Goal: Information Seeking & Learning: Learn about a topic

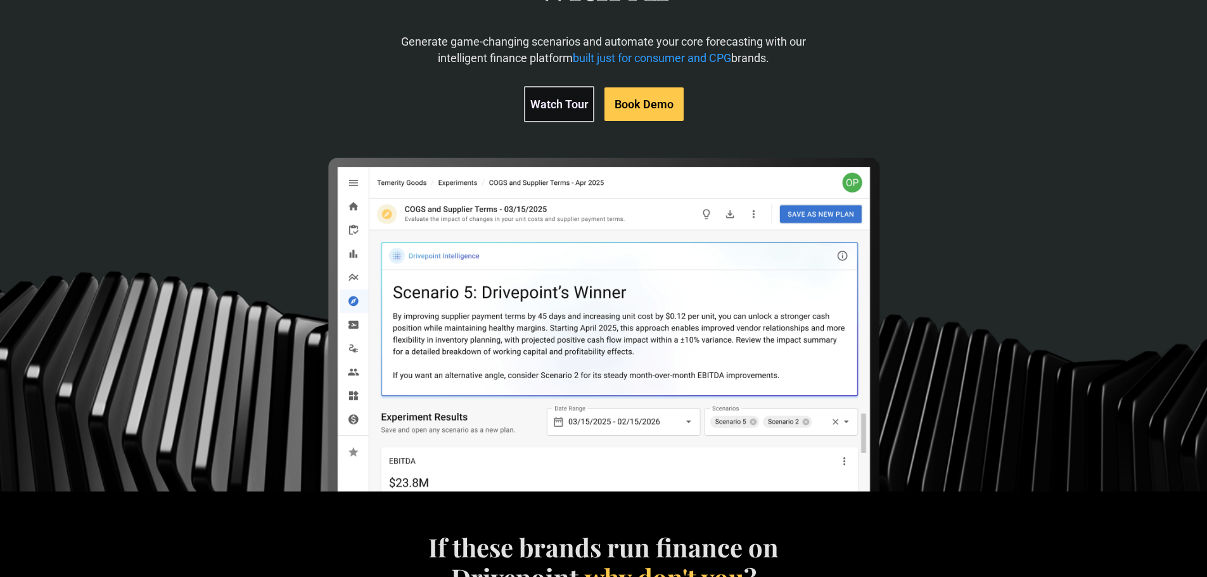
scroll to position [254, 0]
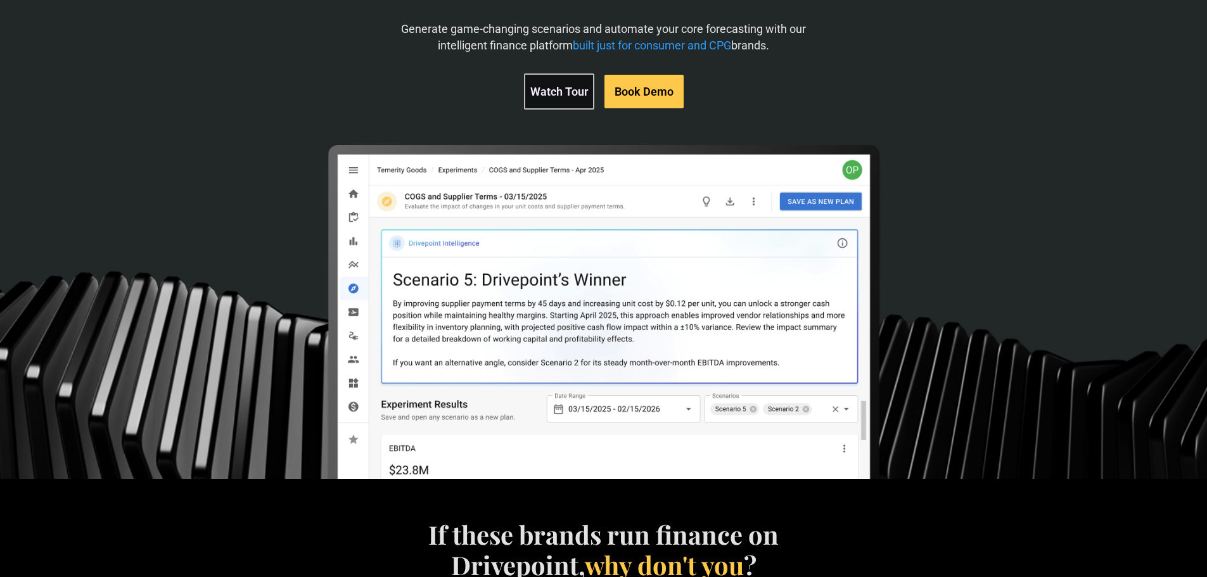
click at [570, 93] on link "Watch Tour" at bounding box center [559, 92] width 70 height 36
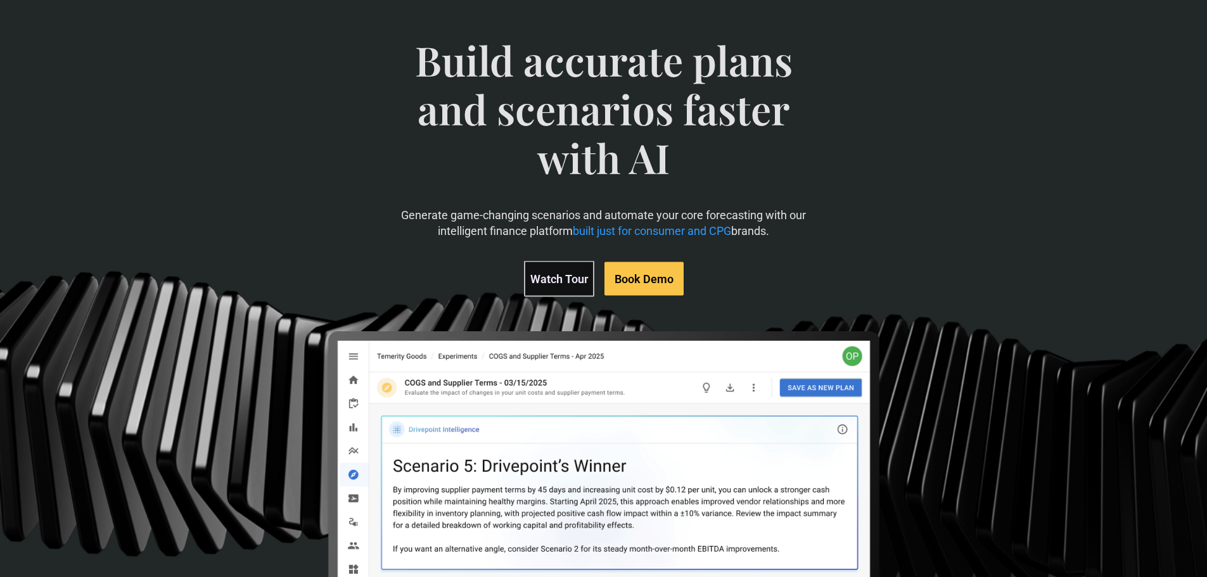
scroll to position [64, 0]
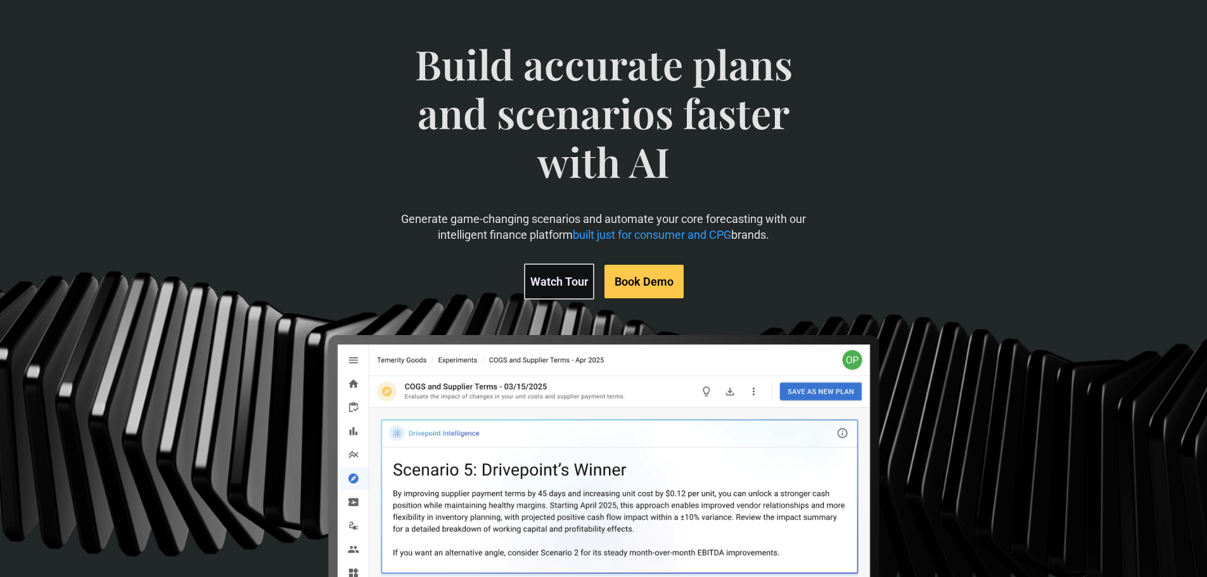
click at [646, 275] on link "Book Demo" at bounding box center [644, 282] width 79 height 34
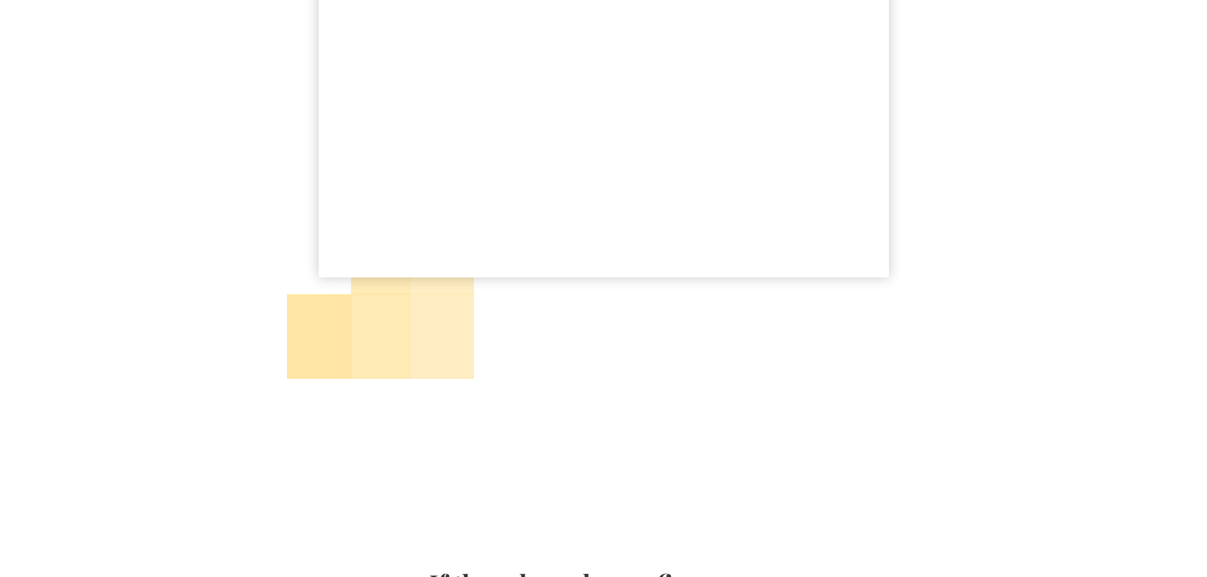
scroll to position [63, 0]
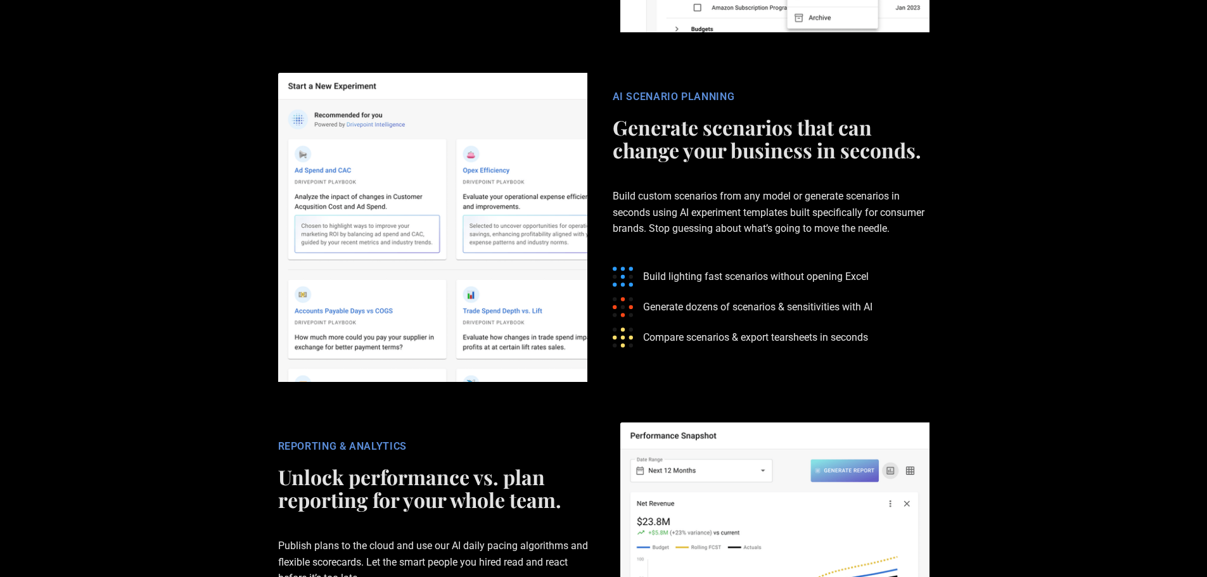
scroll to position [2282, 0]
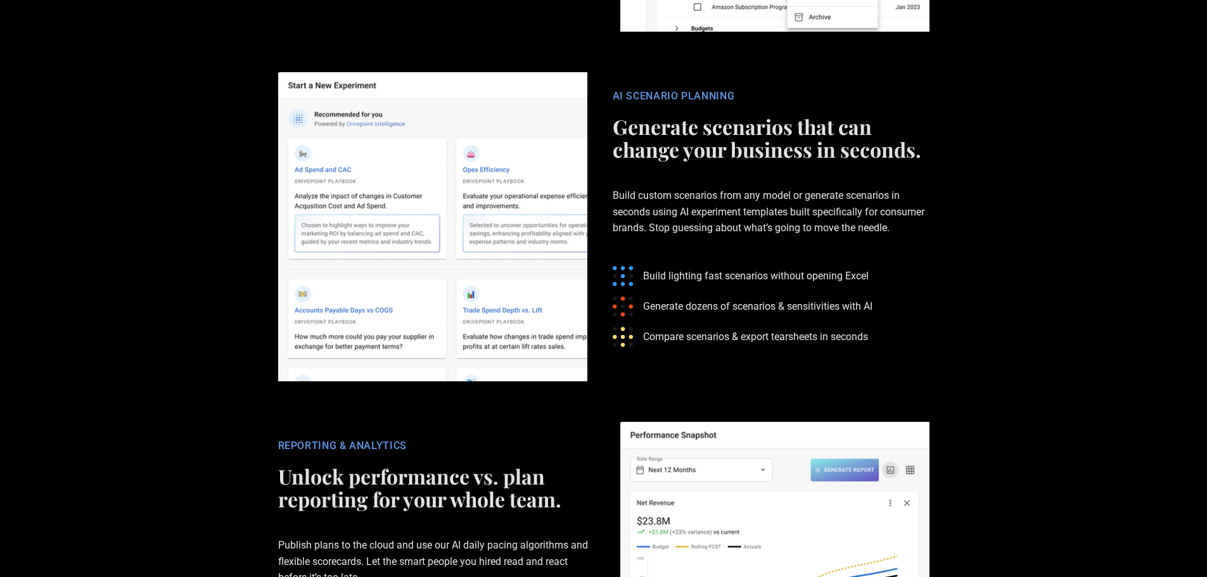
click at [1032, 326] on section "AI SCENARIO PLANNING Generate scenarios that can change your business in second…" at bounding box center [603, 227] width 1207 height 350
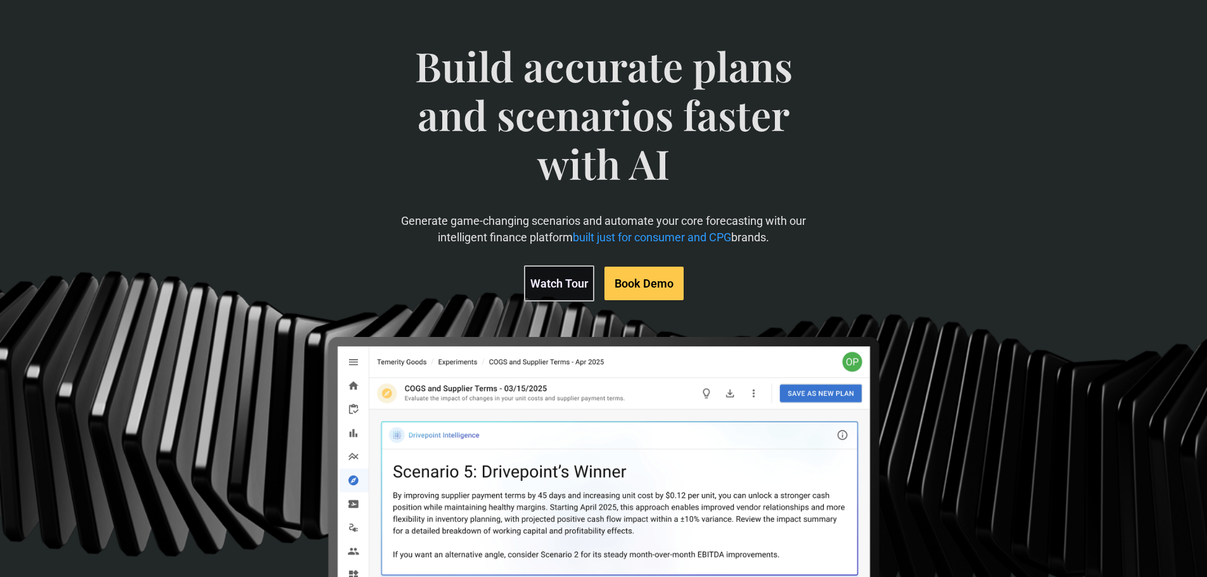
scroll to position [0, 0]
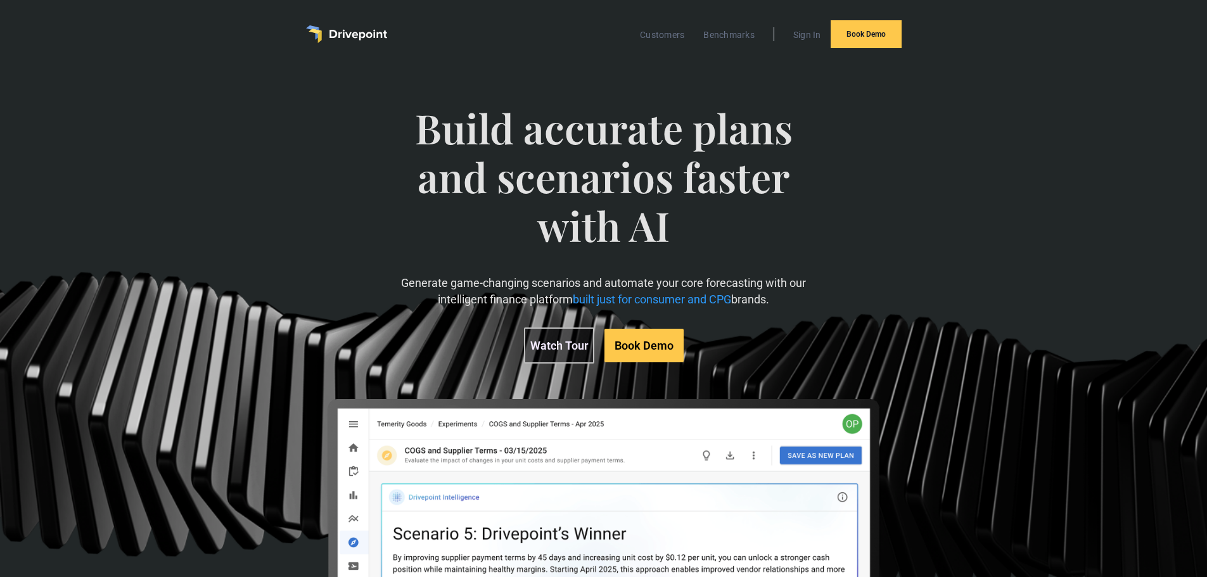
click at [1045, 291] on div "Build accurate plans and scenarios faster with AI Generate game-changing scenar…" at bounding box center [603, 400] width 1207 height 665
click at [535, 259] on span "Build accurate plans and scenarios faster with AI" at bounding box center [603, 189] width 416 height 171
click at [820, 249] on div "Build accurate plans and scenarios faster with AI Generate game-changing scenar…" at bounding box center [604, 398] width 694 height 638
click at [950, 316] on div "Build accurate plans and scenarios faster with AI Generate game-changing scenar…" at bounding box center [604, 398] width 694 height 638
